Goal: Check status

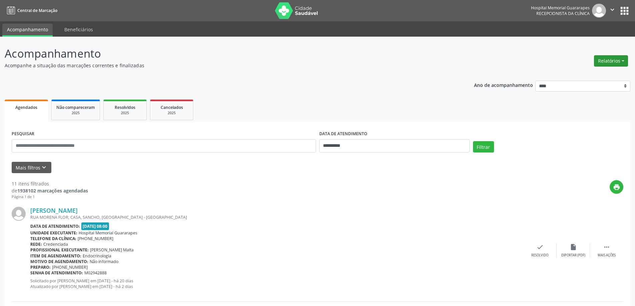
click at [601, 65] on button "Relatórios" at bounding box center [611, 60] width 34 height 11
click at [587, 71] on link "Agendamentos" at bounding box center [593, 75] width 72 height 9
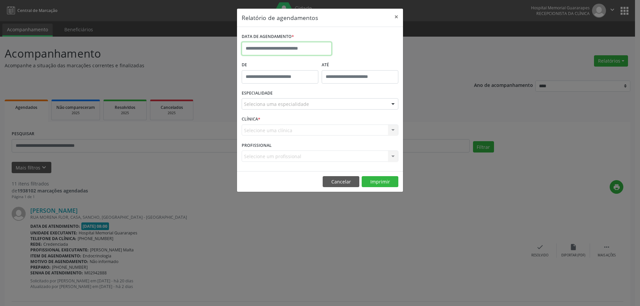
click at [296, 44] on input "text" at bounding box center [287, 48] width 90 height 13
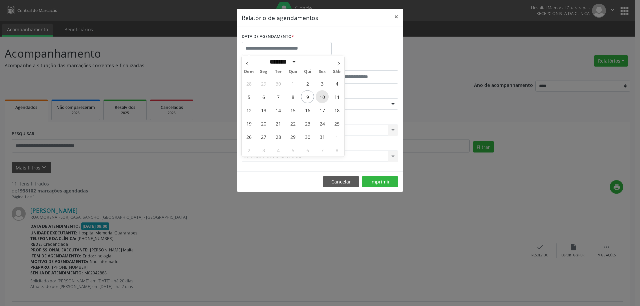
click at [324, 97] on span "10" at bounding box center [322, 96] width 13 height 13
type input "**********"
click at [324, 98] on span "10" at bounding box center [322, 96] width 13 height 13
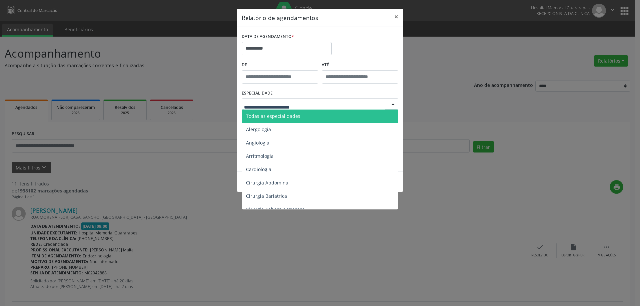
click at [324, 98] on div at bounding box center [320, 103] width 157 height 11
click at [329, 118] on span "Todas as especialidades" at bounding box center [320, 116] width 157 height 13
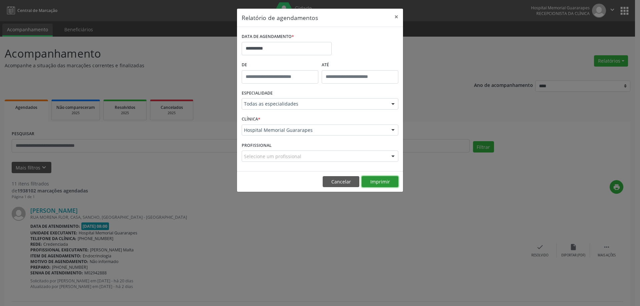
click at [376, 183] on button "Imprimir" at bounding box center [380, 181] width 37 height 11
